Goal: Find specific page/section: Find specific page/section

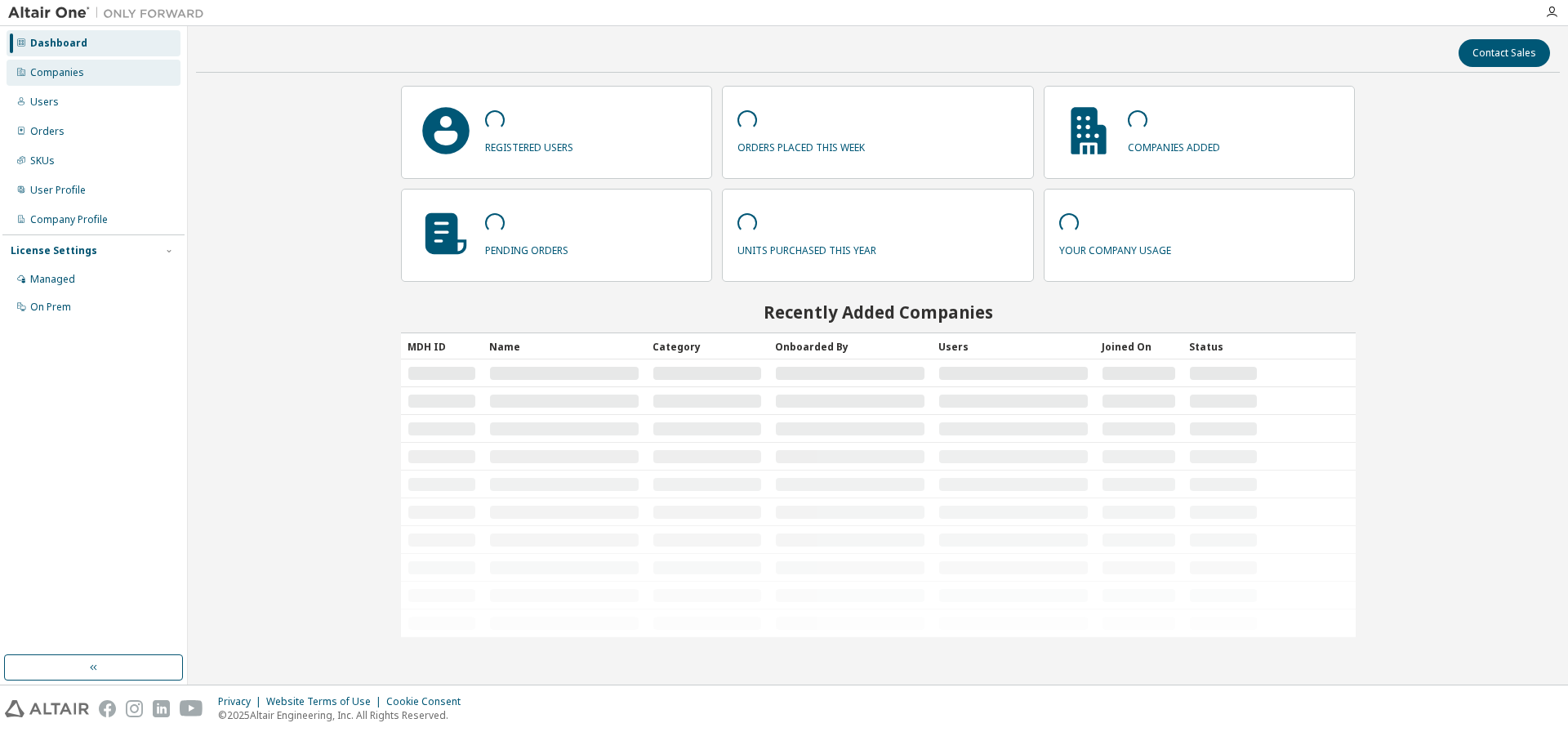
click at [54, 70] on div "Companies" at bounding box center [56, 72] width 54 height 13
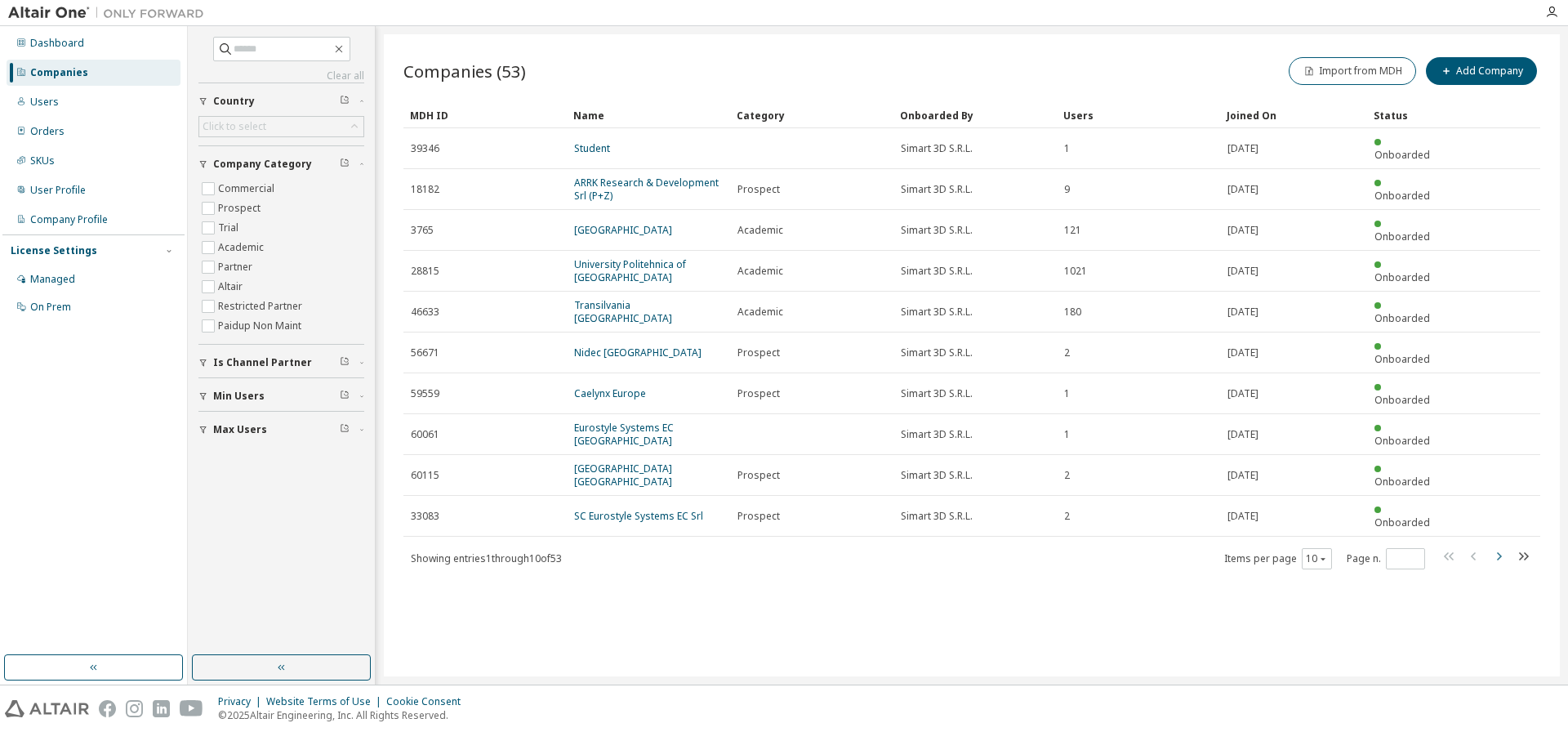
click at [1498, 553] on icon "button" at bounding box center [1498, 556] width 5 height 8
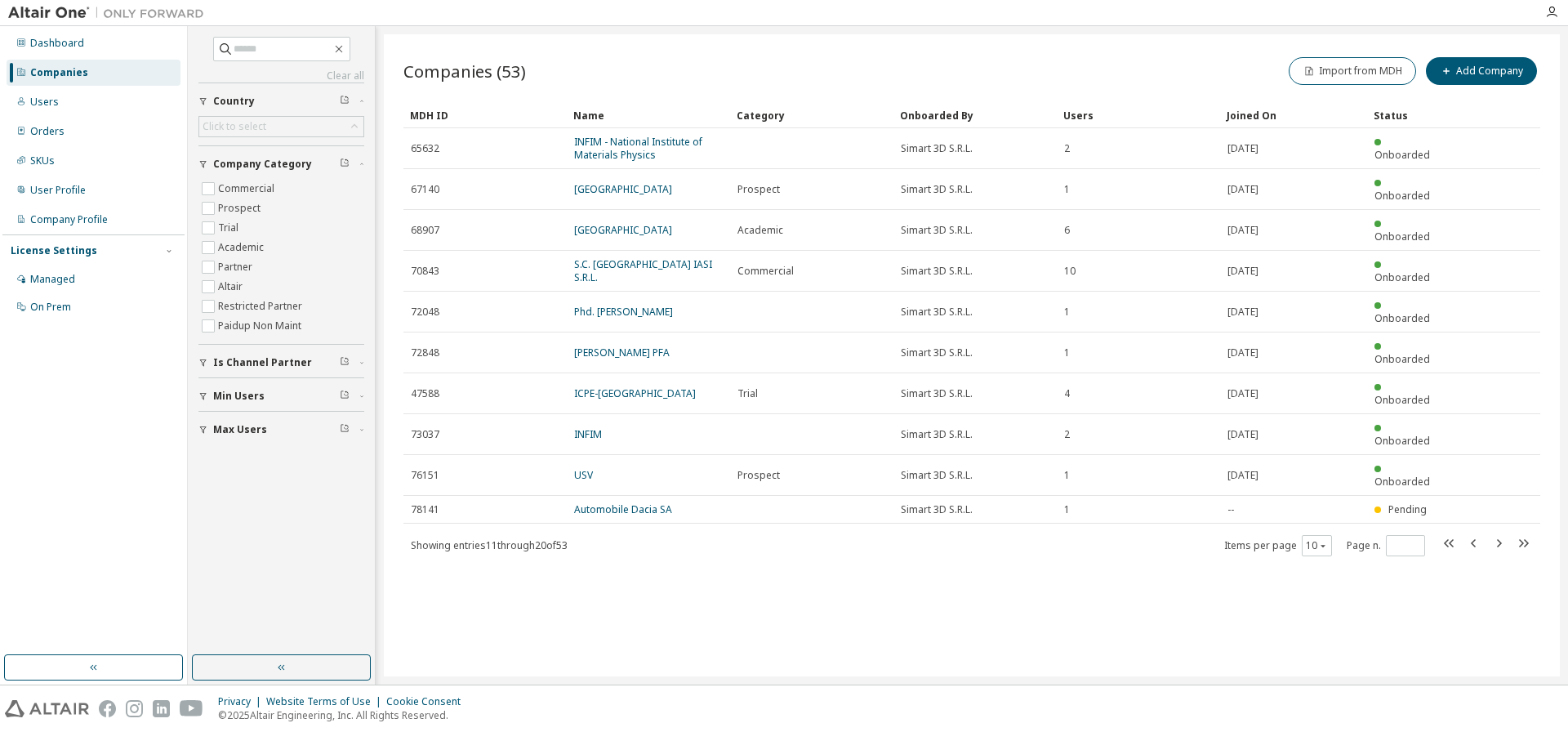
click at [1503, 534] on icon "button" at bounding box center [1498, 543] width 20 height 20
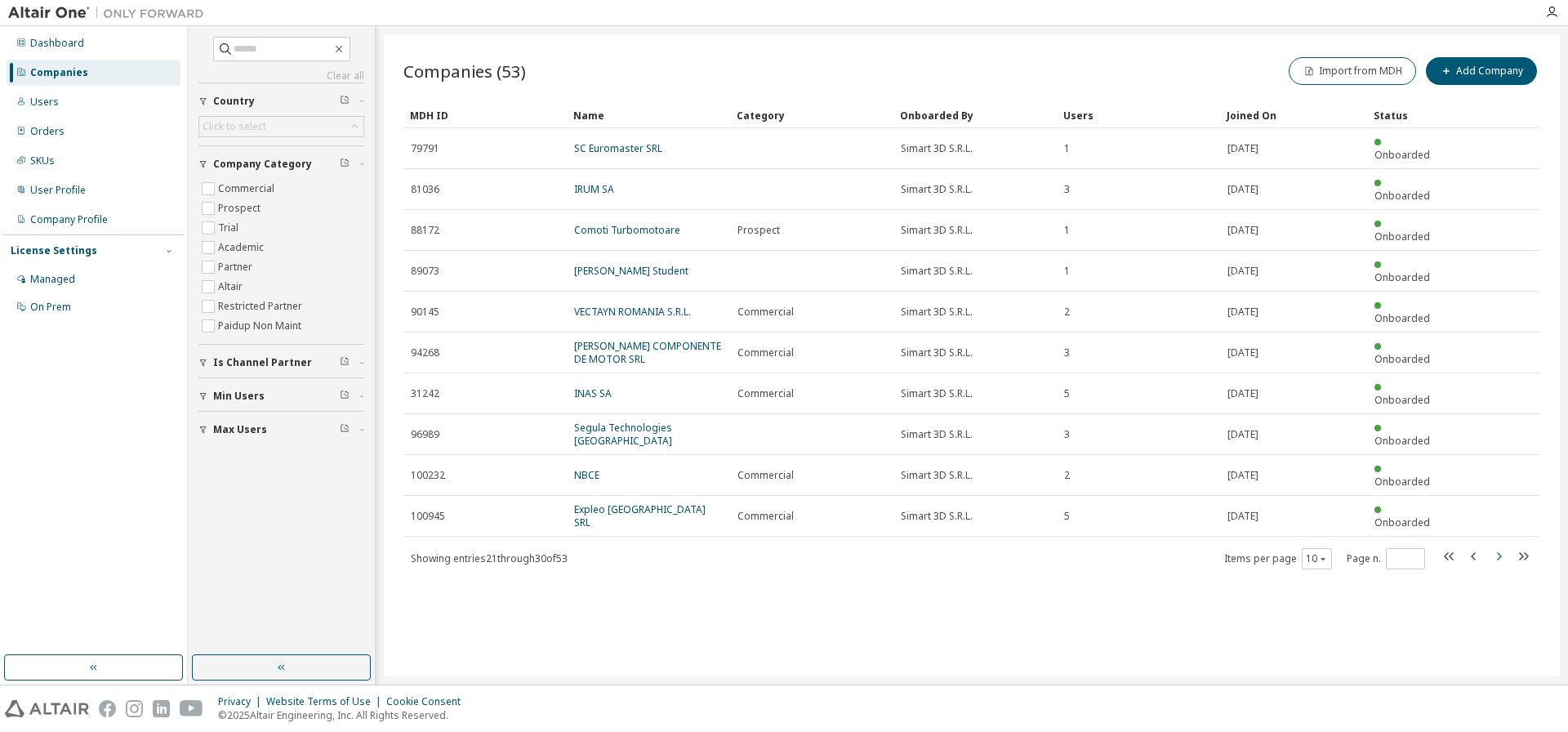
click at [1499, 553] on icon "button" at bounding box center [1498, 556] width 5 height 8
type input "*"
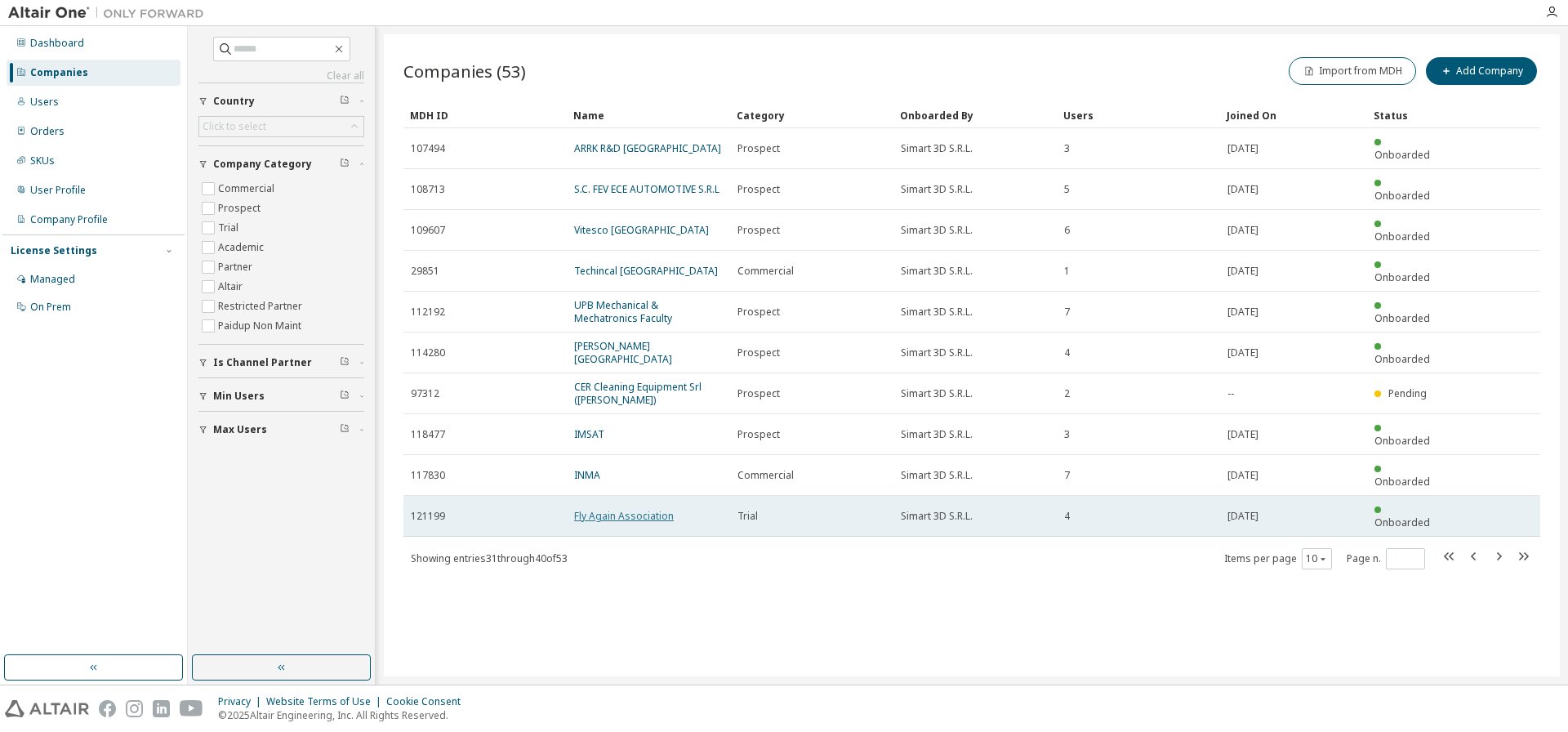
click at [604, 509] on link "Fly Again Association" at bounding box center [624, 516] width 100 height 14
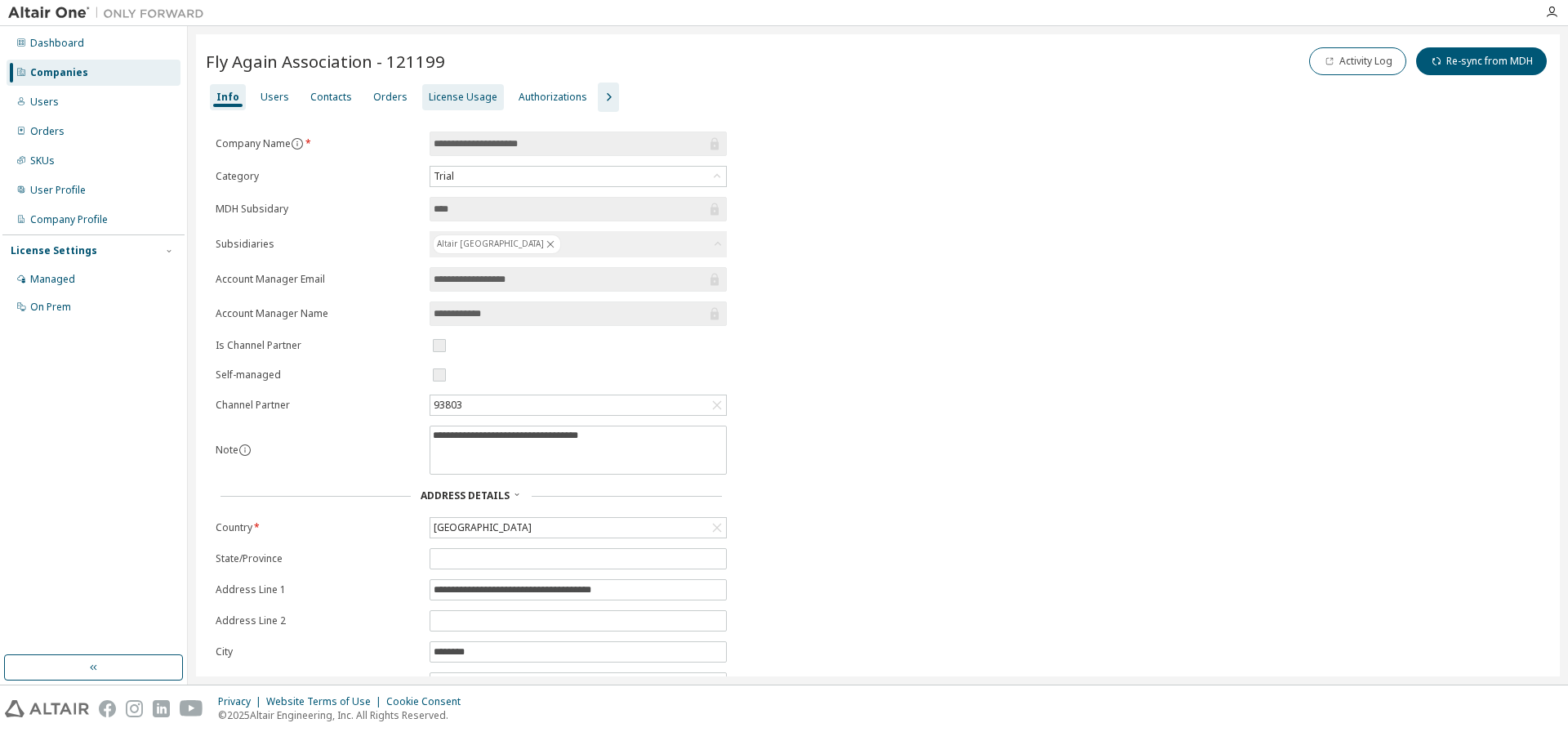
click at [447, 96] on div "License Usage" at bounding box center [462, 97] width 69 height 13
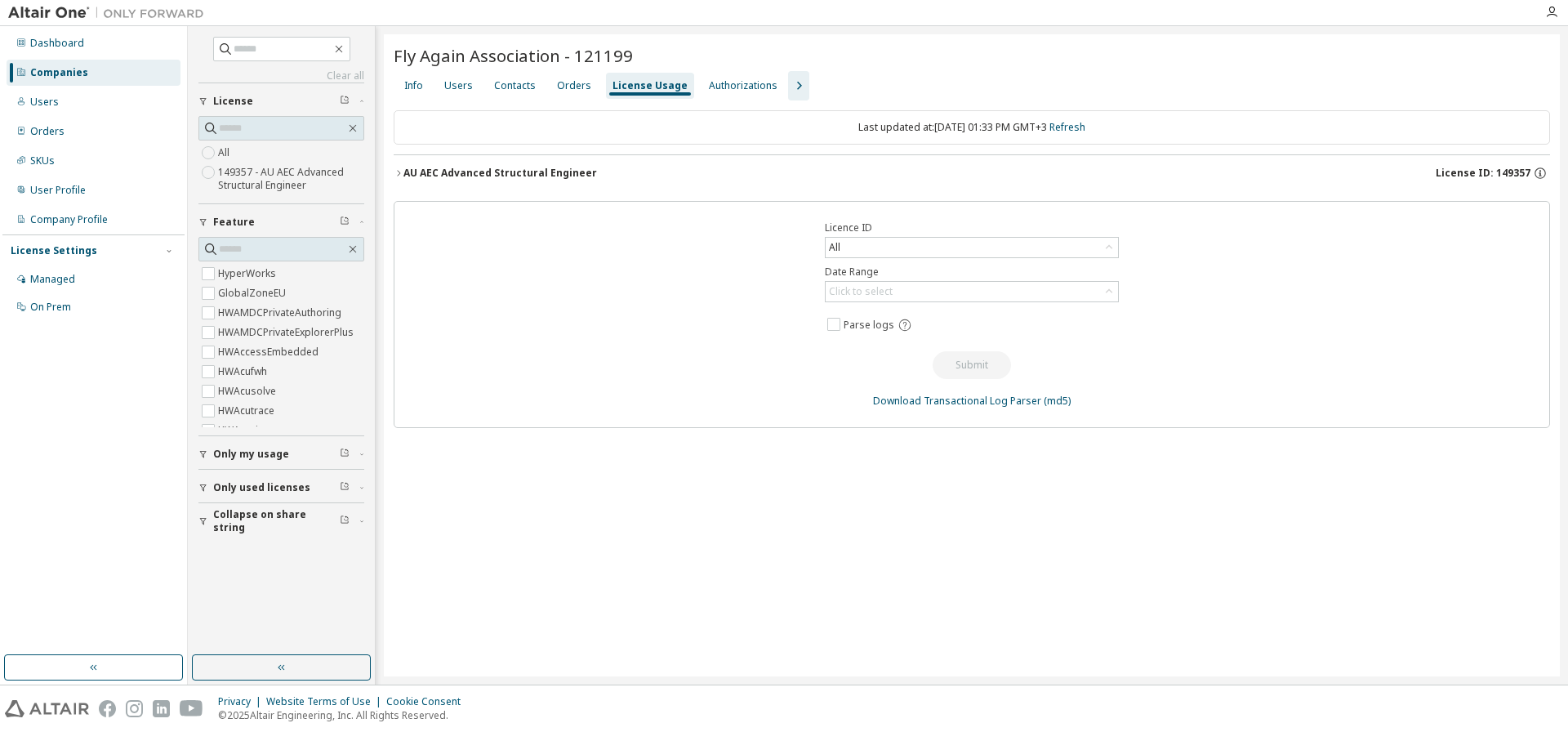
click at [497, 175] on div "AU AEC Advanced Structural Engineer" at bounding box center [500, 173] width 194 height 13
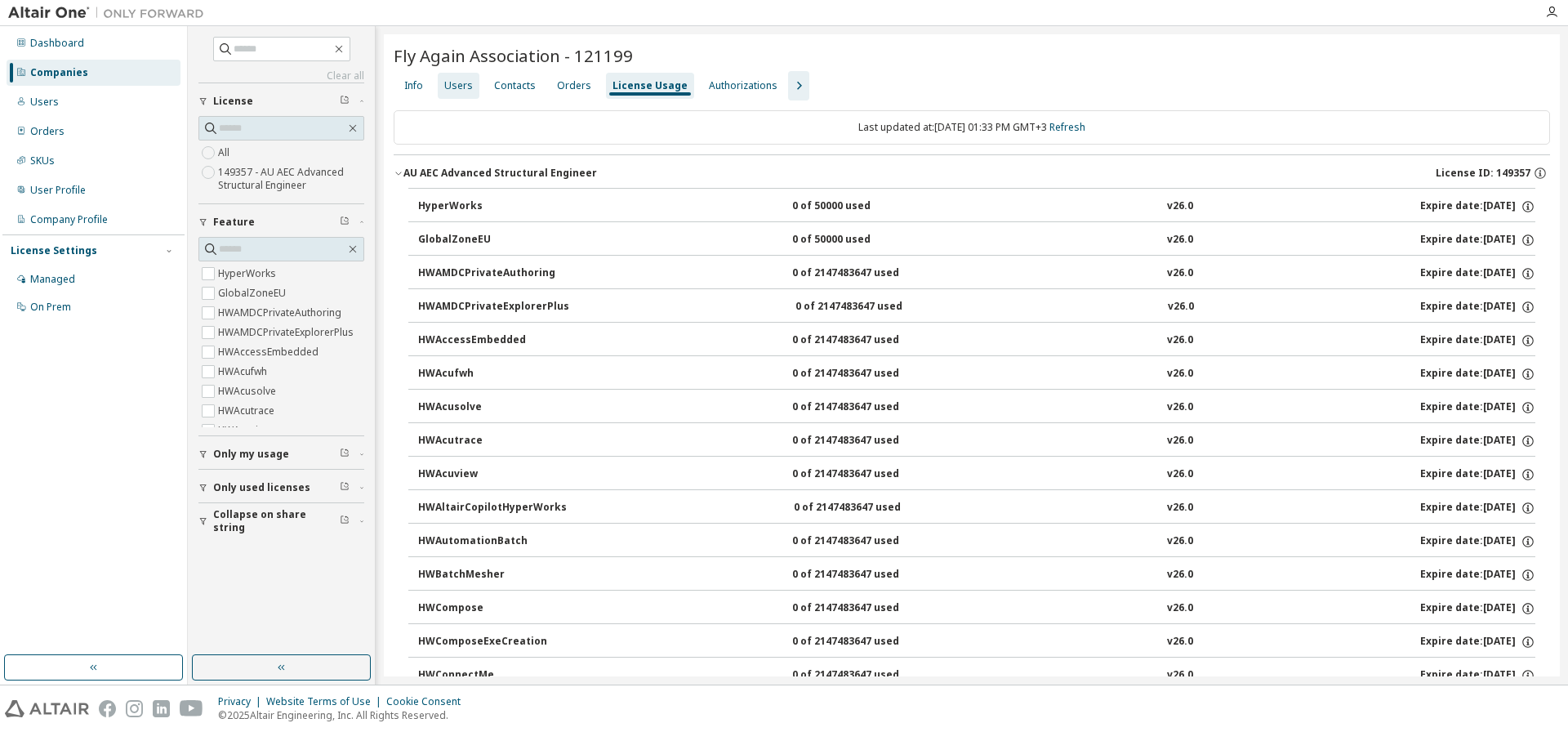
click at [456, 88] on div "Users" at bounding box center [458, 86] width 28 height 13
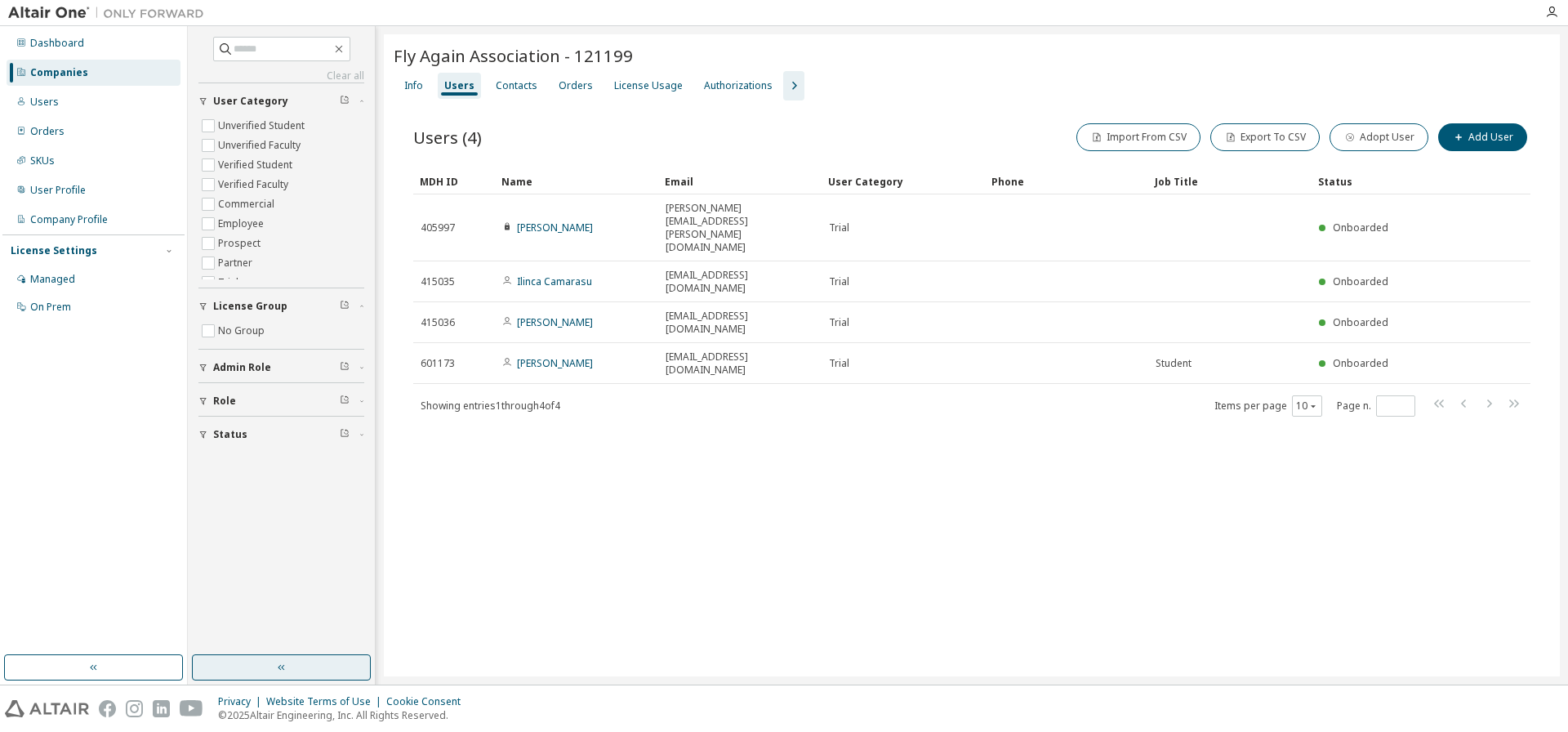
click at [289, 676] on button "button" at bounding box center [281, 667] width 179 height 26
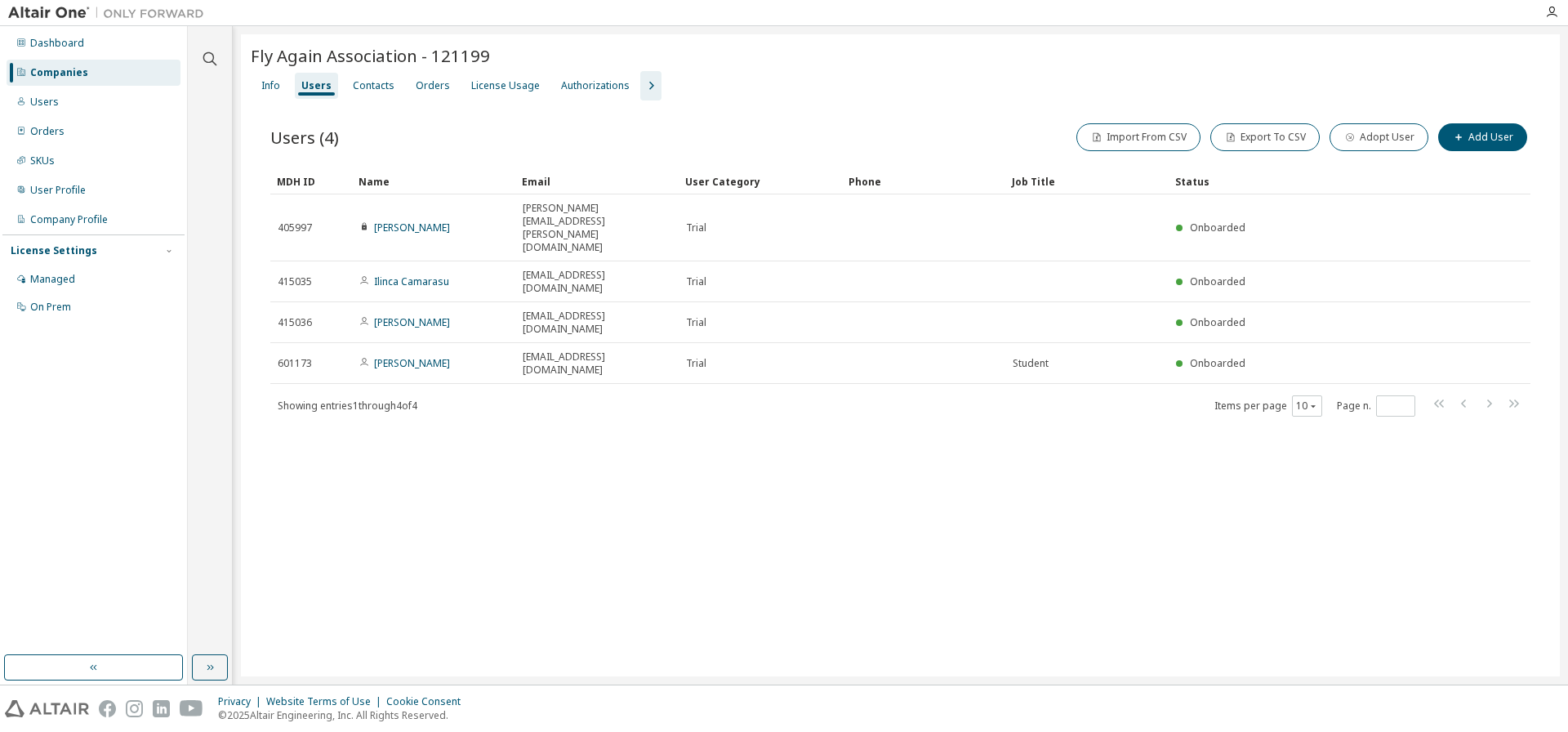
click at [60, 77] on div "Companies" at bounding box center [59, 72] width 58 height 13
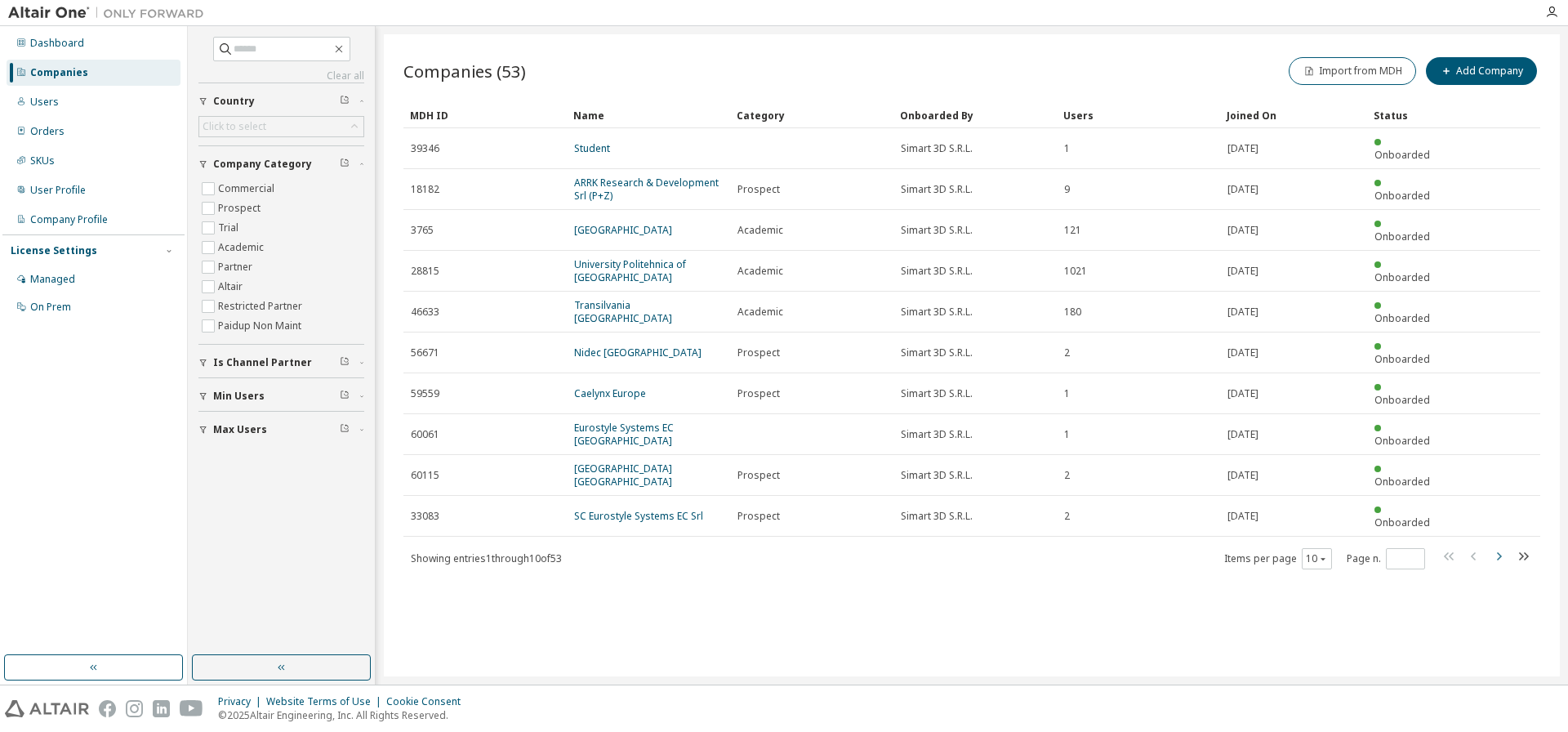
click at [1500, 553] on icon "button" at bounding box center [1498, 556] width 5 height 8
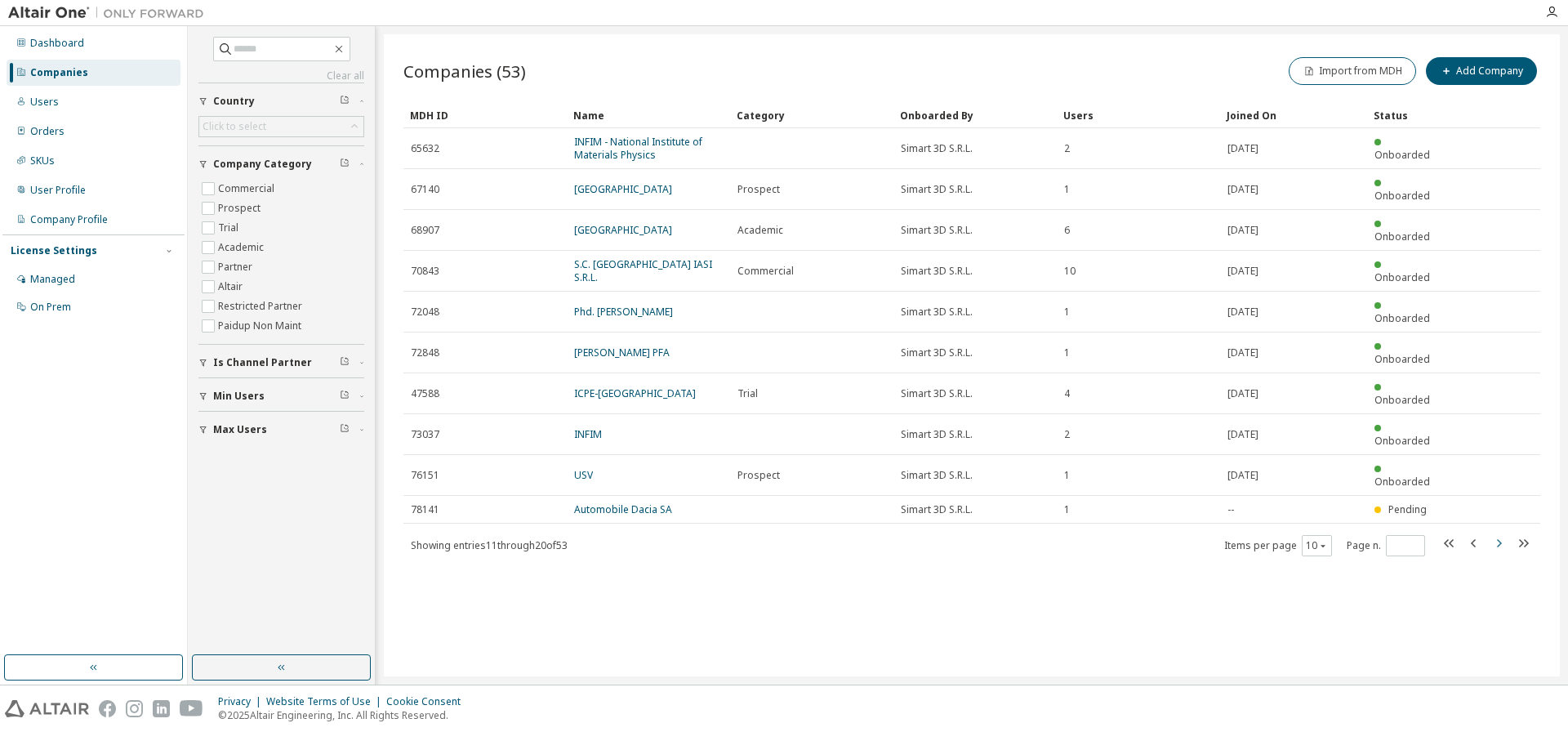
click at [1503, 534] on icon "button" at bounding box center [1498, 543] width 20 height 20
type input "*"
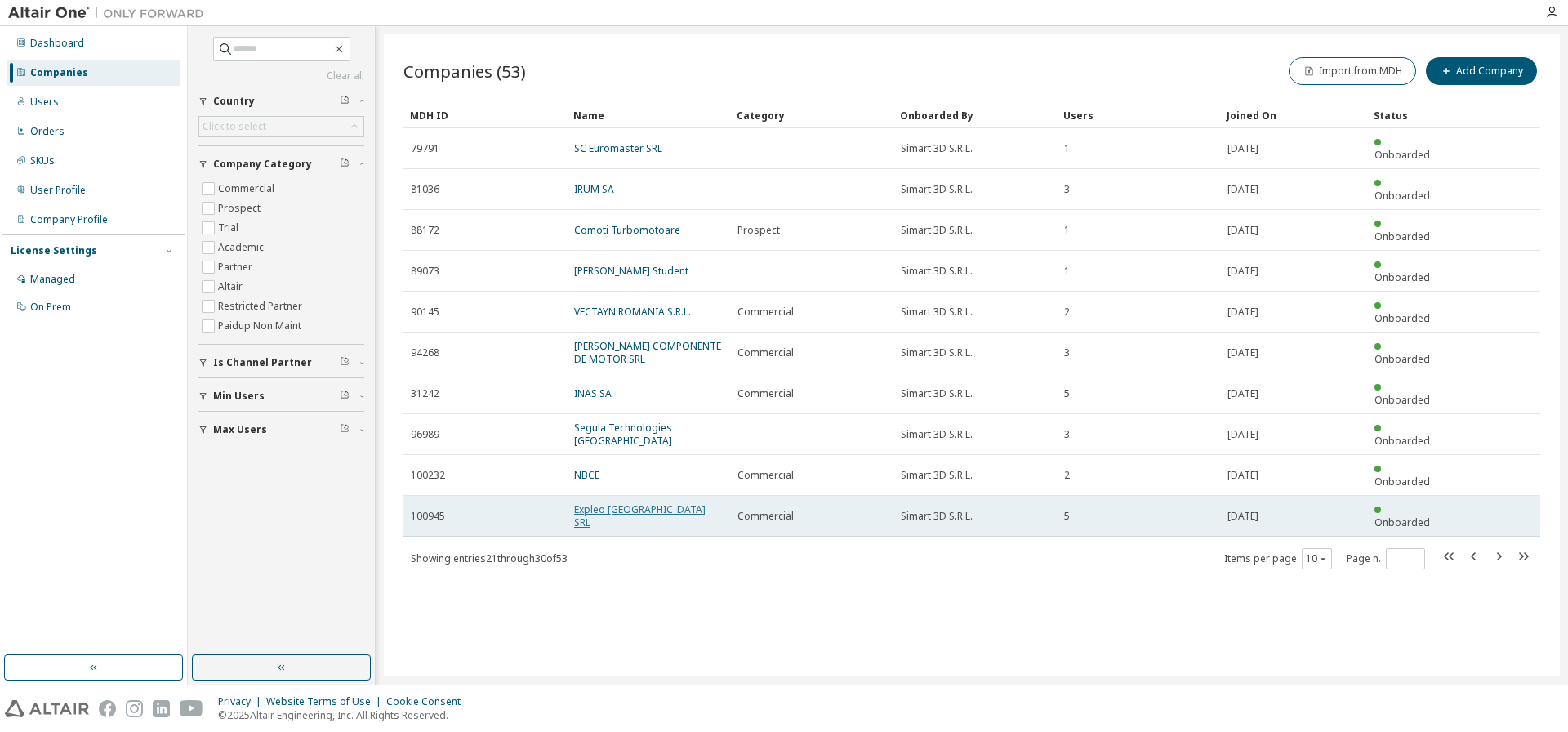
click at [645, 503] on link "Expleo Romania SRL" at bounding box center [640, 516] width 132 height 27
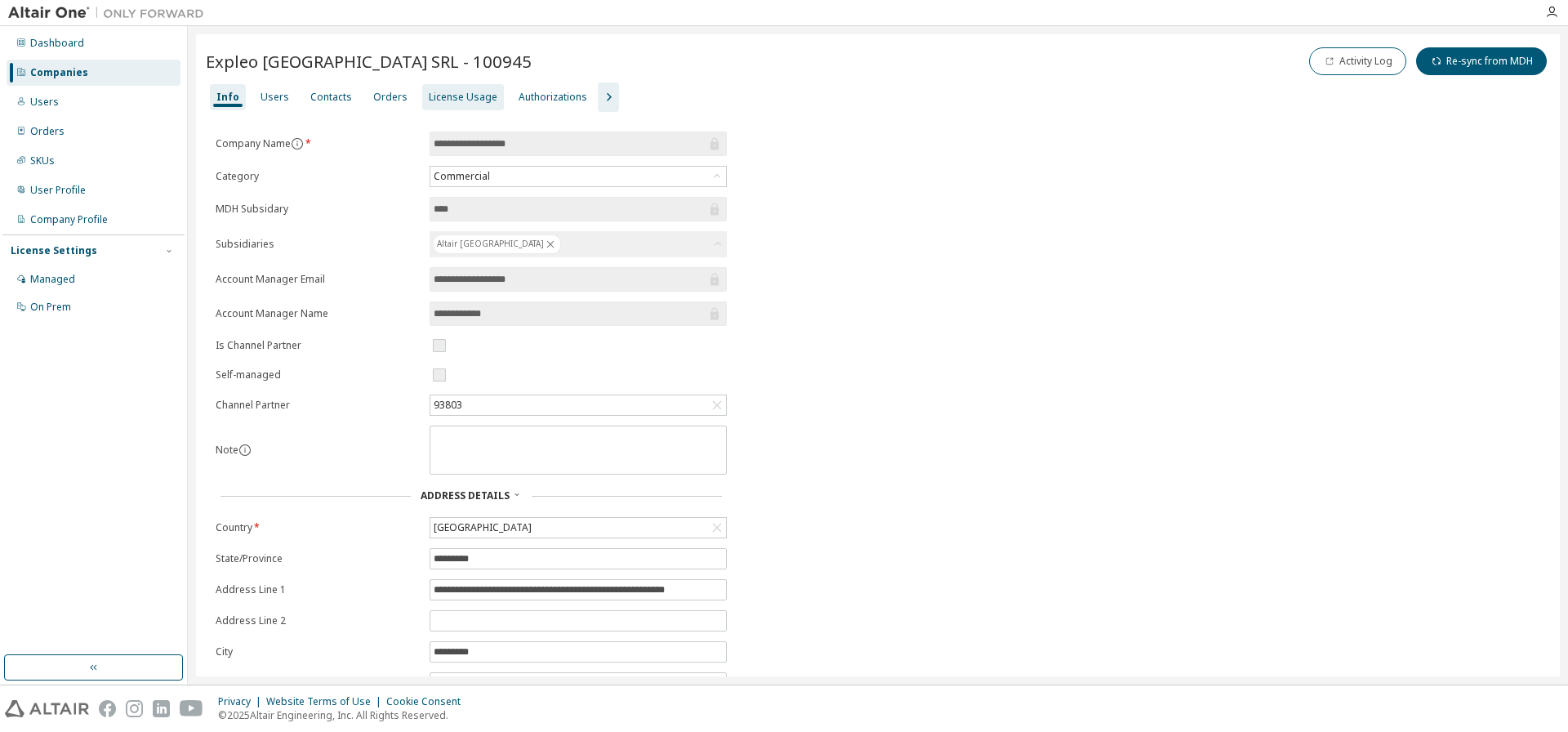
click at [460, 100] on div "License Usage" at bounding box center [462, 97] width 69 height 13
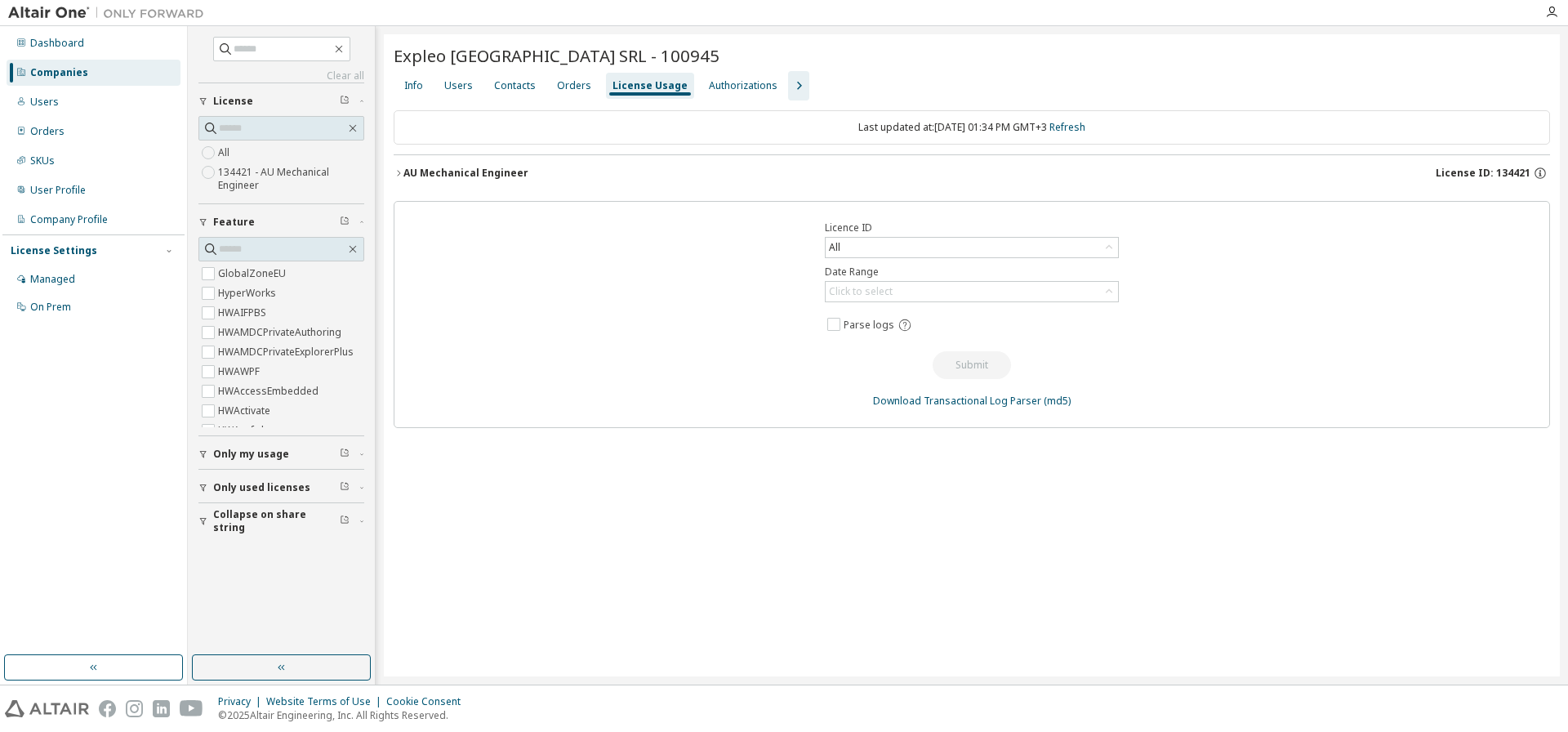
click at [434, 166] on div "AU Mechanical Engineer" at bounding box center [465, 173] width 125 height 13
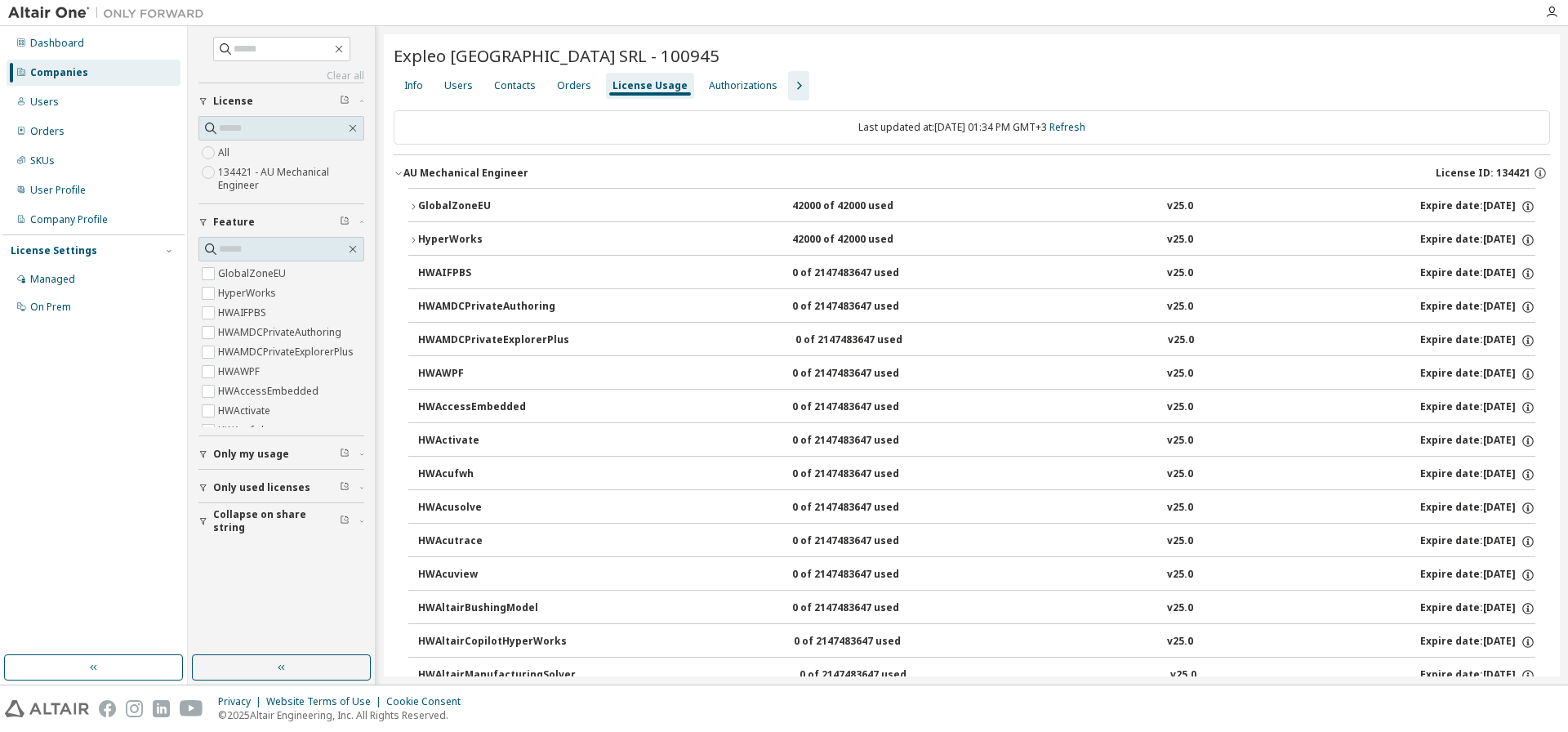
click at [93, 71] on div "Companies" at bounding box center [93, 72] width 174 height 26
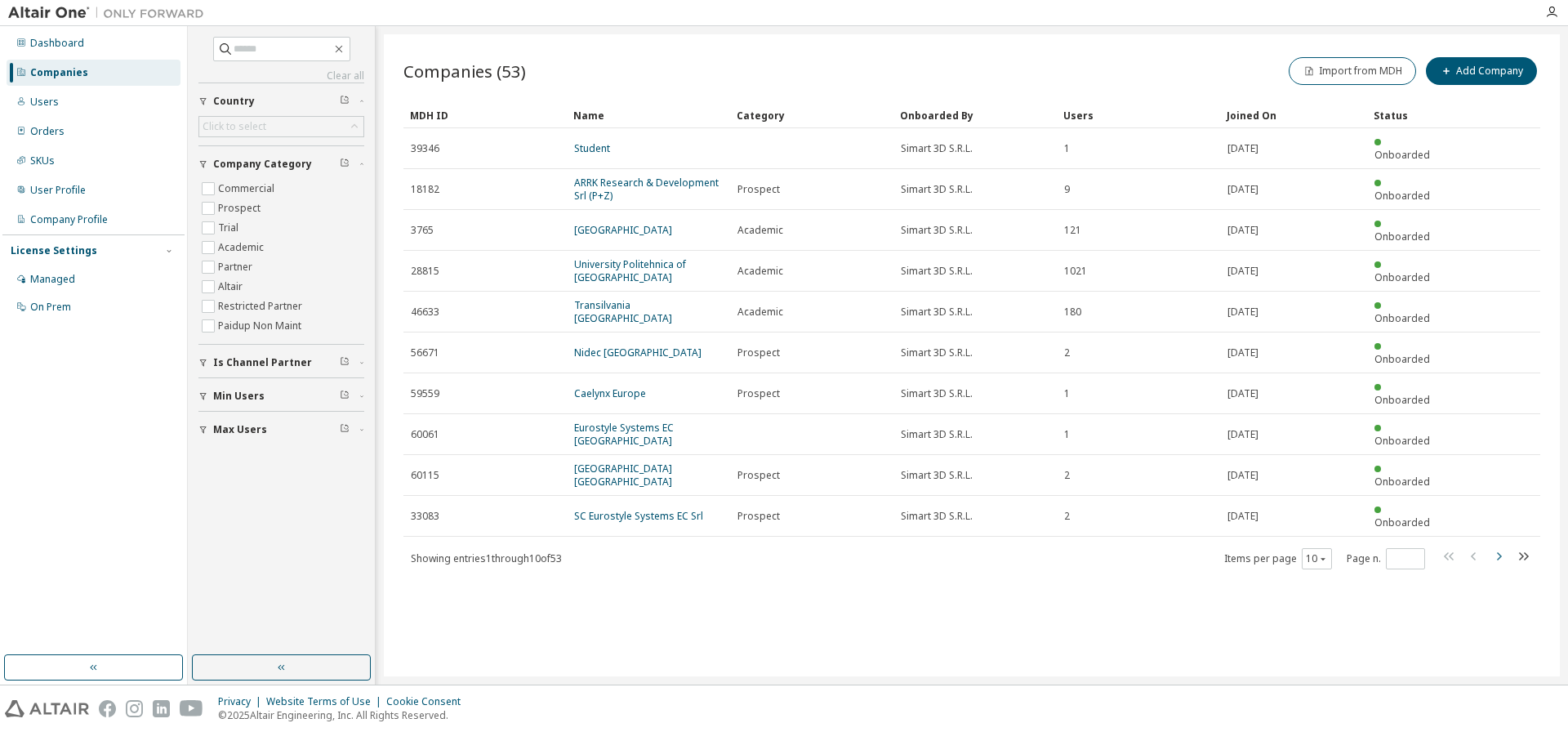
click at [1502, 553] on icon "button" at bounding box center [1498, 556] width 5 height 8
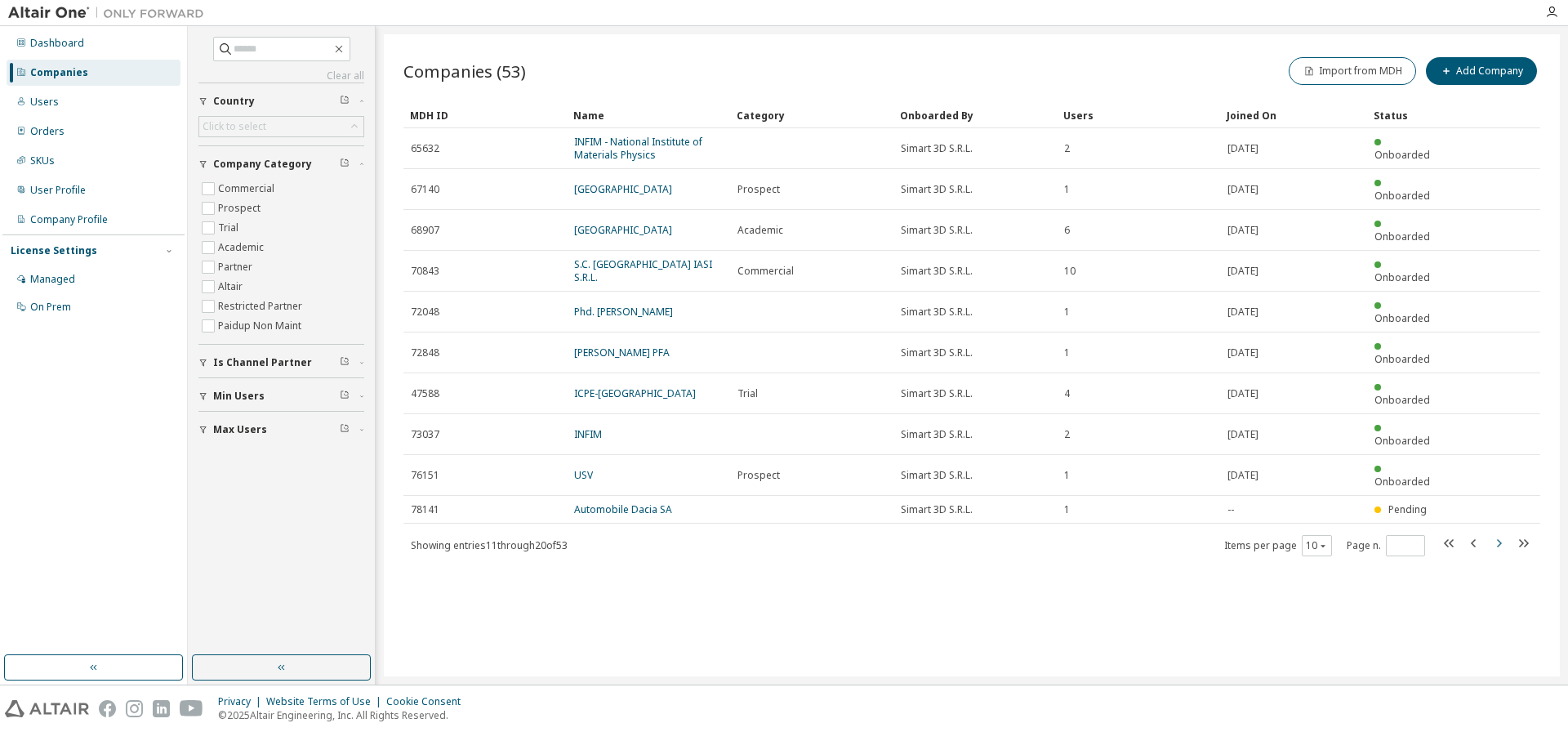
click at [1499, 539] on icon "button" at bounding box center [1498, 543] width 5 height 8
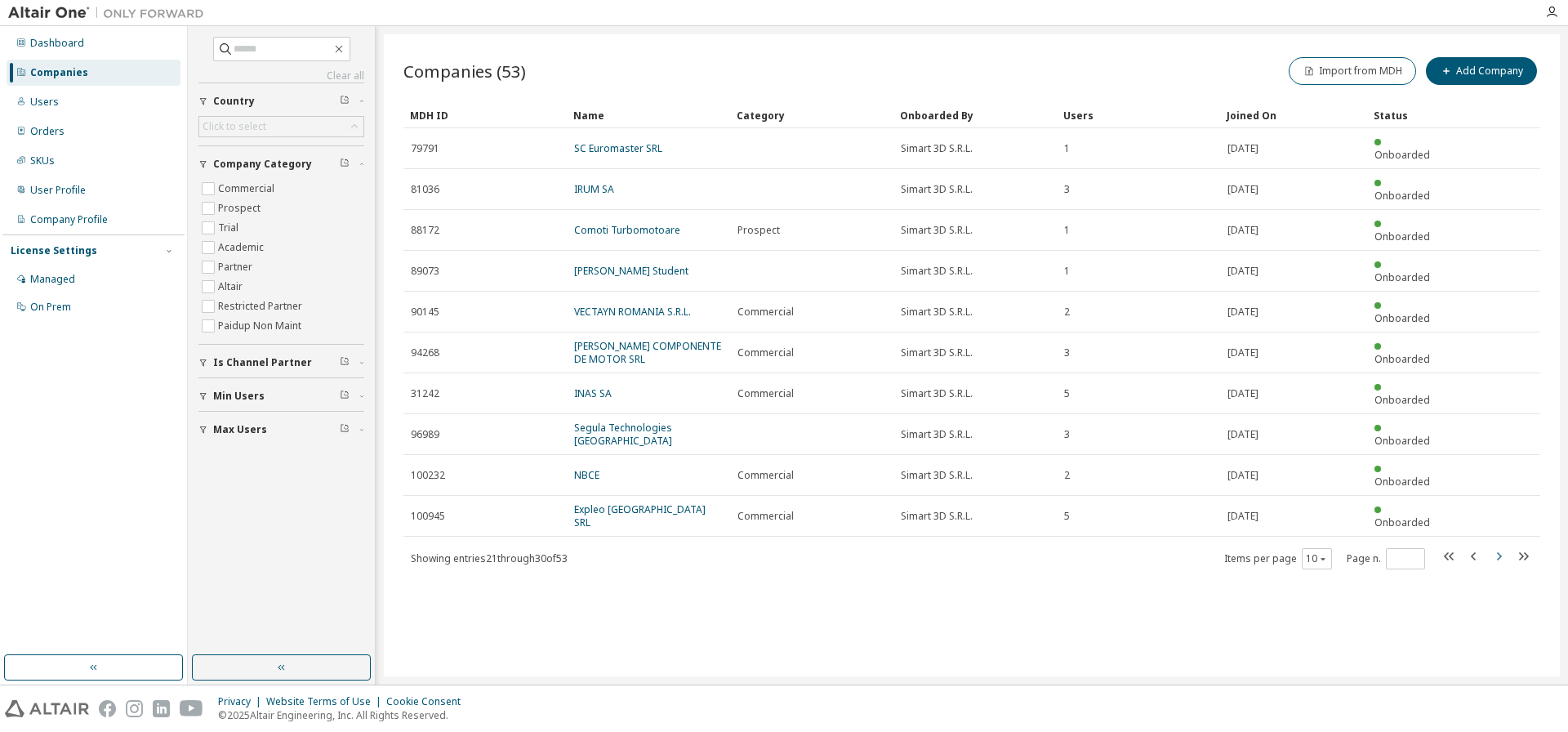
click at [1502, 547] on icon "button" at bounding box center [1498, 556] width 20 height 20
type input "*"
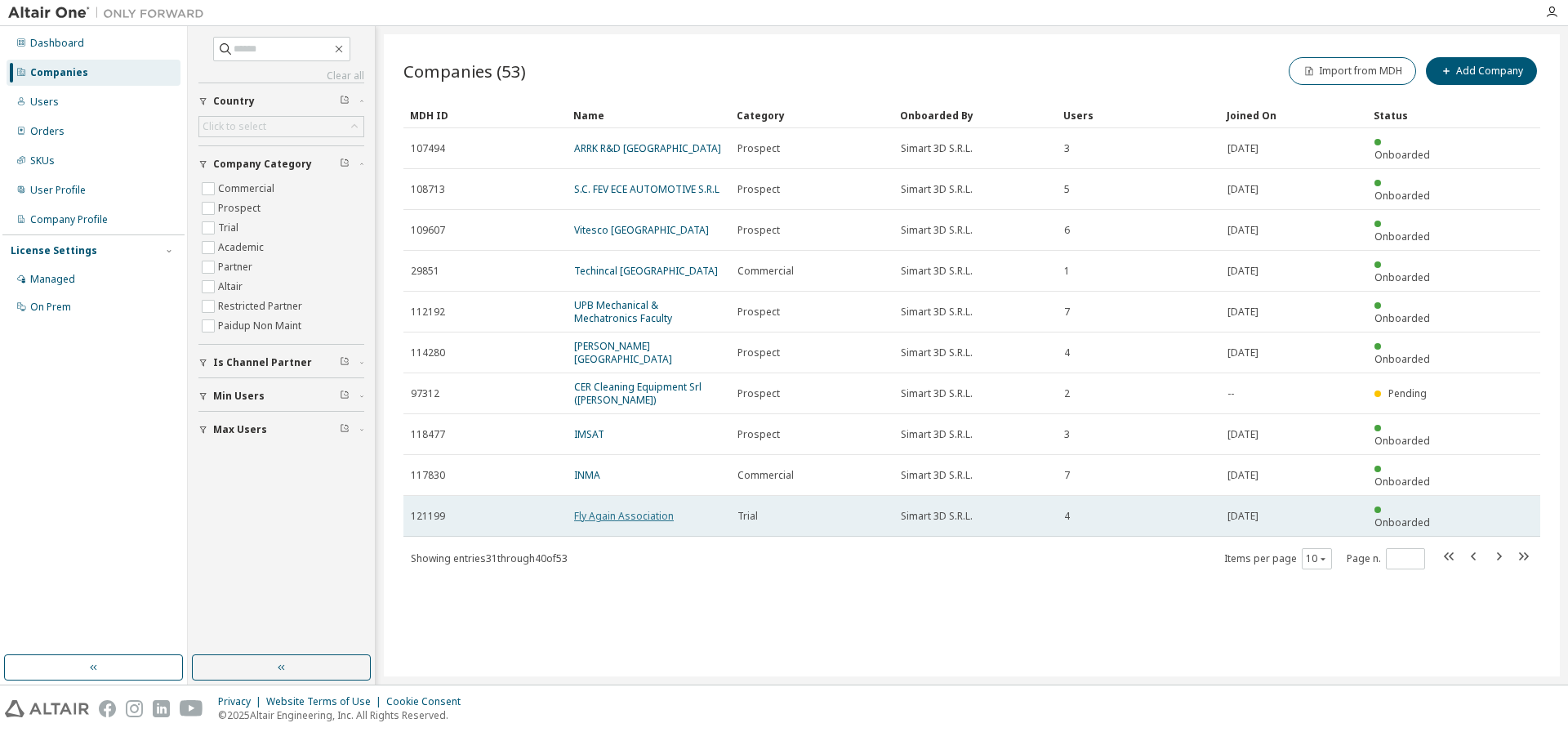
click at [656, 509] on link "Fly Again Association" at bounding box center [624, 516] width 100 height 14
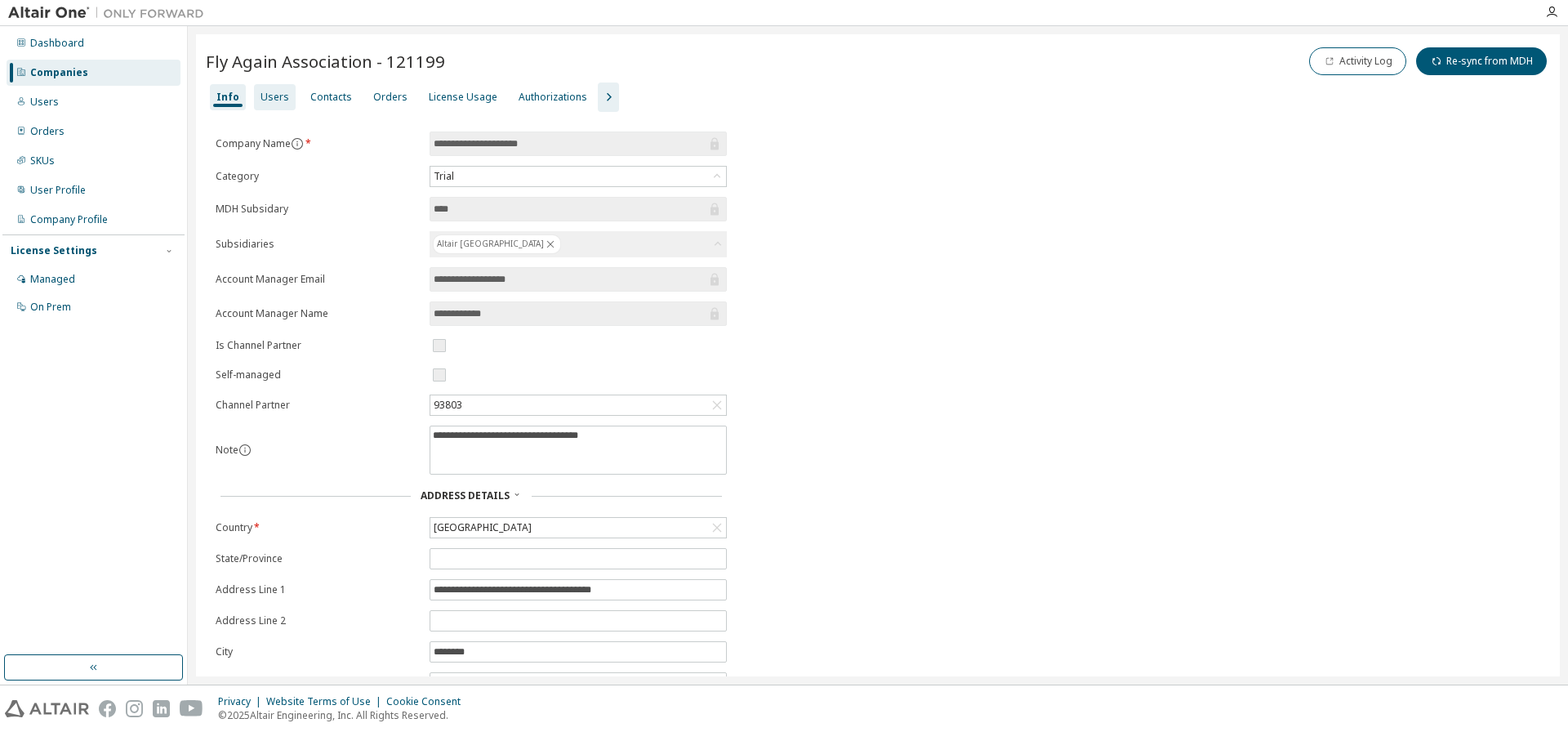
click at [281, 98] on div "Users" at bounding box center [274, 97] width 28 height 13
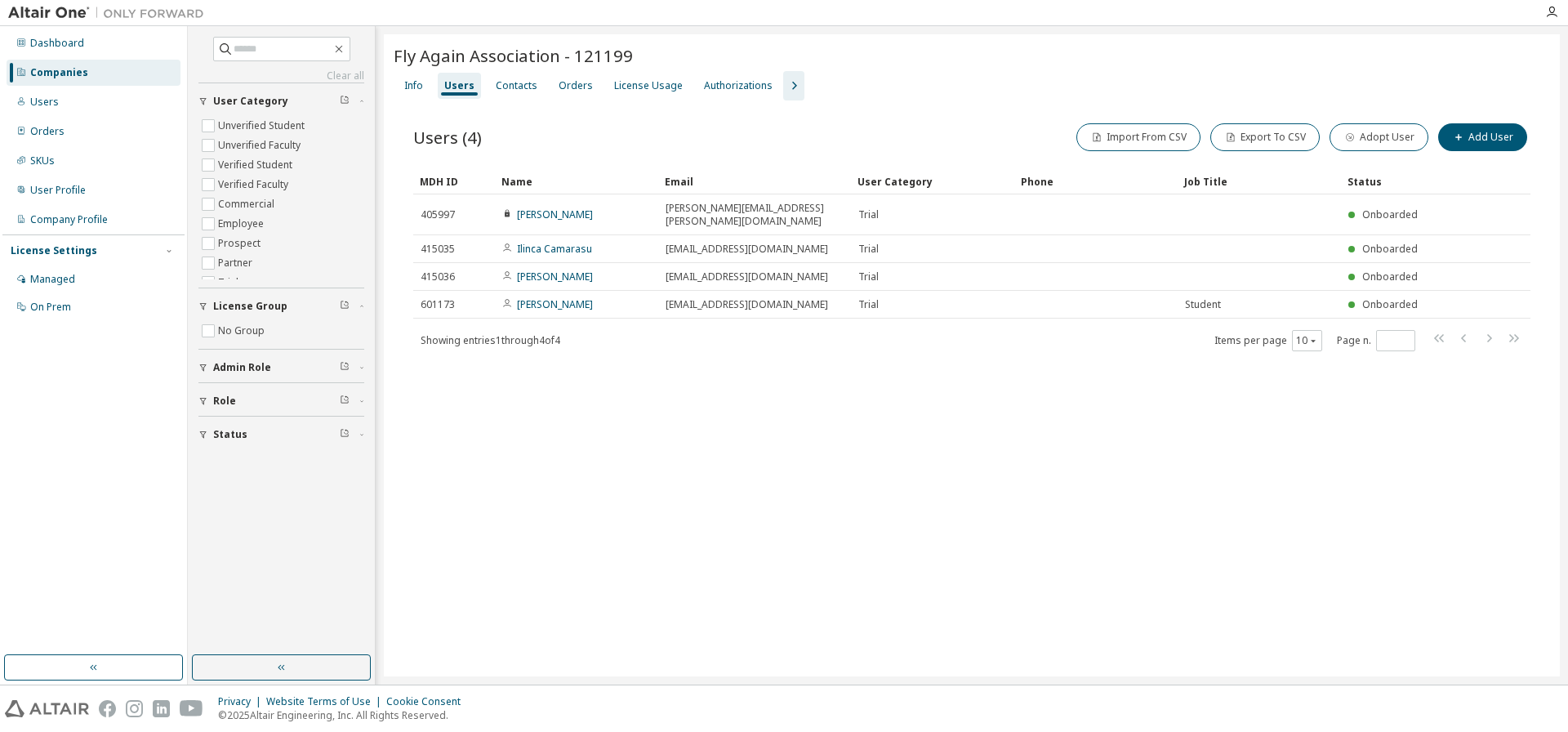
drag, startPoint x: 824, startPoint y: 175, endPoint x: 853, endPoint y: 176, distance: 29.0
